Goal: Task Accomplishment & Management: Use online tool/utility

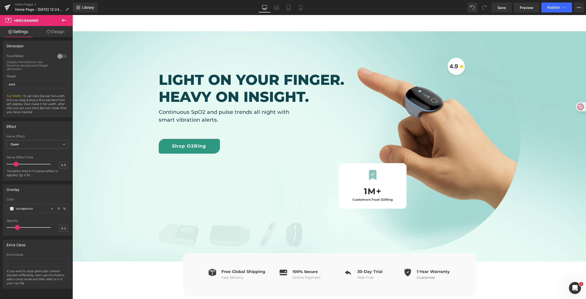
scroll to position [29, 0]
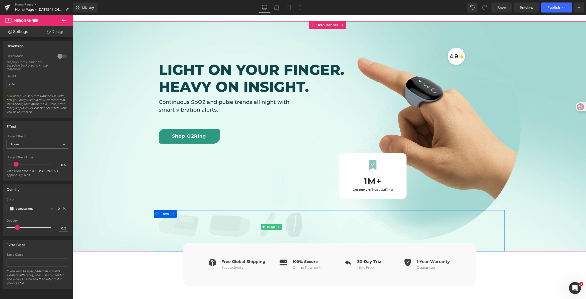
click at [238, 226] on img at bounding box center [271, 227] width 235 height 34
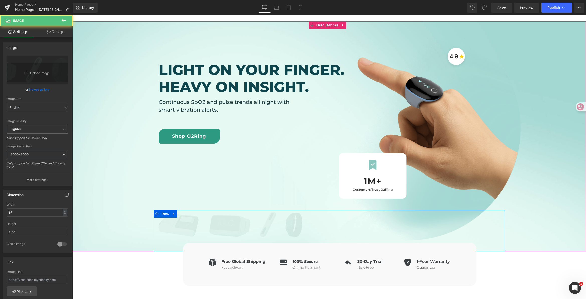
type input "[URL][DOMAIN_NAME]"
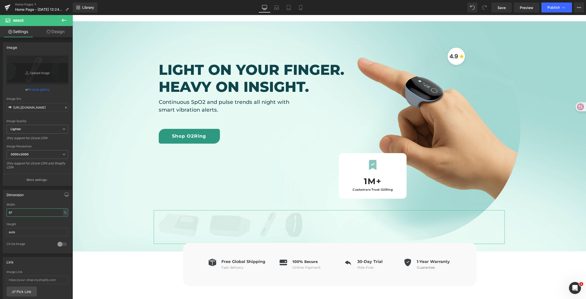
drag, startPoint x: 9, startPoint y: 212, endPoint x: -4, endPoint y: 211, distance: 12.1
click at [0, 211] on html "Hero Banner You are previewing how the will restyle your page. You can not edit…" at bounding box center [293, 149] width 586 height 299
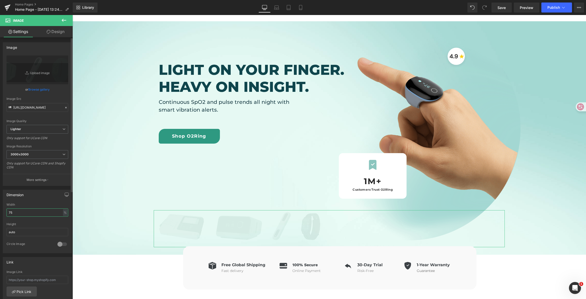
drag, startPoint x: 12, startPoint y: 211, endPoint x: 2, endPoint y: 211, distance: 10.0
click at [2, 211] on div "Dimension 75% Width 75 % % px auto Height auto 0 Circle Image" at bounding box center [37, 219] width 75 height 67
type input "90"
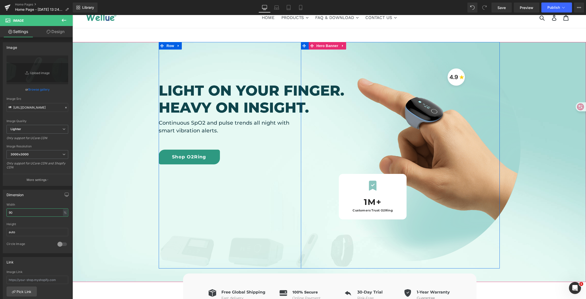
scroll to position [0, 0]
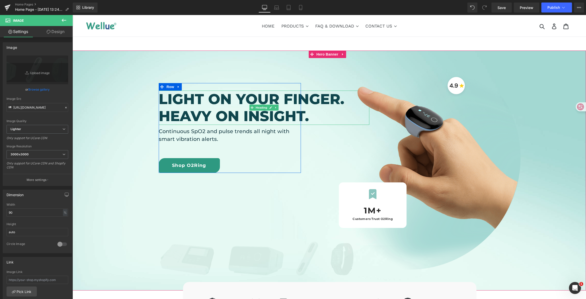
click at [295, 118] on h2 "Light on your finger. Heavy on insight." at bounding box center [264, 108] width 210 height 34
click at [274, 119] on h2 "Light on your finger. Heavy on insight." at bounding box center [264, 108] width 210 height 34
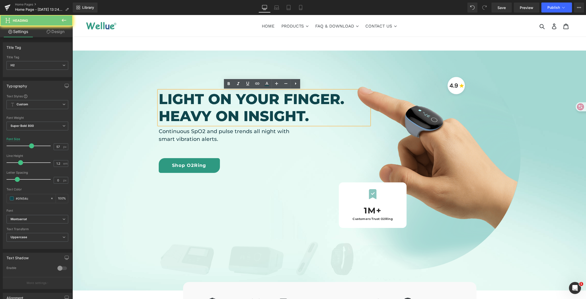
click at [255, 118] on h2 "Light on your finger. Heavy on insight." at bounding box center [264, 108] width 210 height 34
click at [333, 117] on div "Icon 1M+ Heading Customers Trust O2Ring Heading Row" at bounding box center [430, 167] width 199 height 219
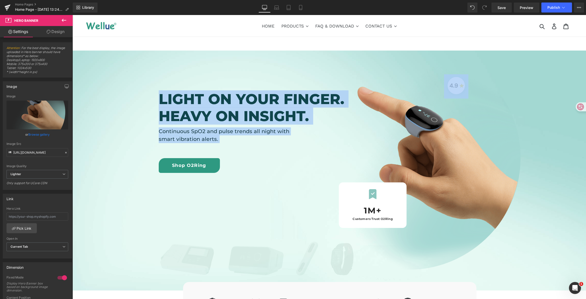
drag, startPoint x: 303, startPoint y: 116, endPoint x: 278, endPoint y: 116, distance: 24.8
click at [278, 116] on div "Light on your finger. Heavy on insight. Heading Continuous SpO2 and pulse trend…" at bounding box center [329, 164] width 341 height 227
click at [285, 116] on h2 "Light on your finger. Heavy on insight." at bounding box center [264, 108] width 210 height 34
click at [295, 114] on h2 "Light on your finger. Heavy on insight." at bounding box center [264, 108] width 210 height 34
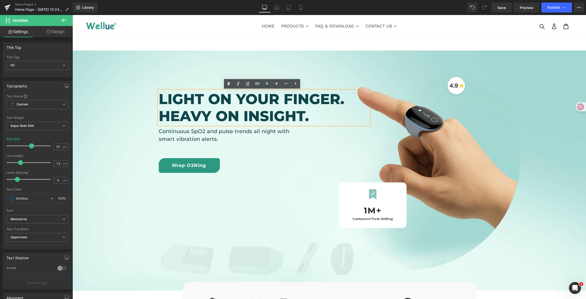
click at [254, 112] on h2 "Light on your finger. Heavy on insight." at bounding box center [264, 108] width 210 height 34
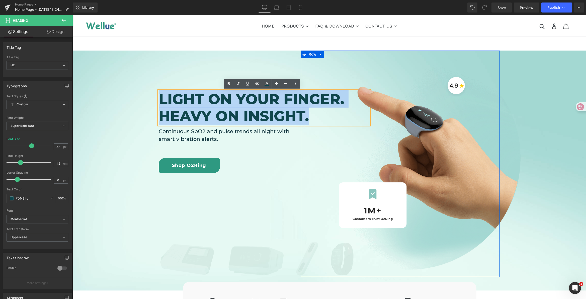
drag, startPoint x: 159, startPoint y: 97, endPoint x: 320, endPoint y: 115, distance: 161.9
click at [320, 115] on div "Light on your finger. Heavy on insight. Heading Continuous SpO2 and pulse trend…" at bounding box center [329, 164] width 341 height 227
copy h2 "Light on your finger. Heavy on insight."
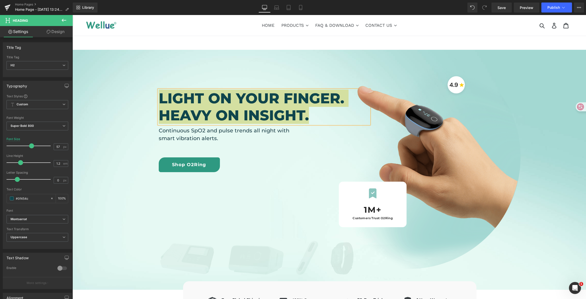
scroll to position [1, 0]
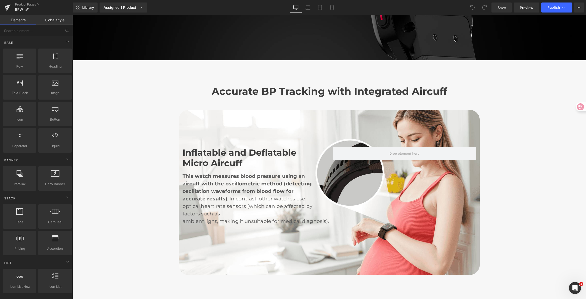
scroll to position [630, 0]
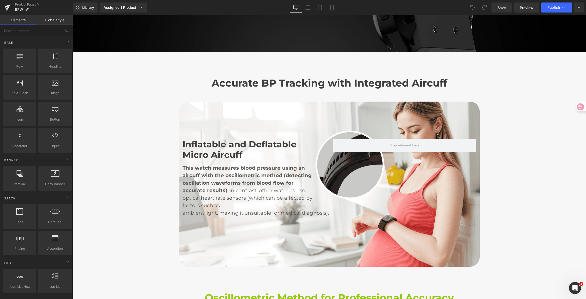
click at [347, 79] on h2 "Accurate BP Tracking with Integrated Aircuff" at bounding box center [328, 83] width 293 height 12
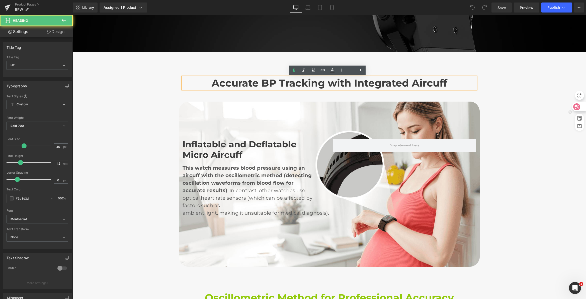
click at [575, 109] on icon at bounding box center [576, 107] width 4 height 4
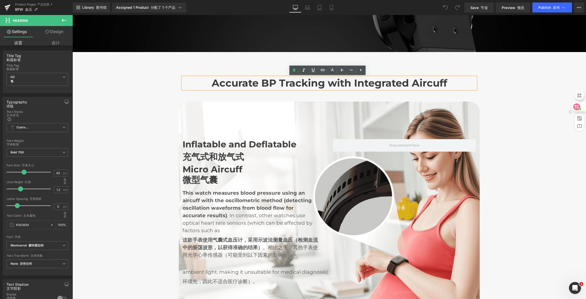
click at [578, 106] on icon at bounding box center [576, 106] width 5 height 5
